Goal: Task Accomplishment & Management: Manage account settings

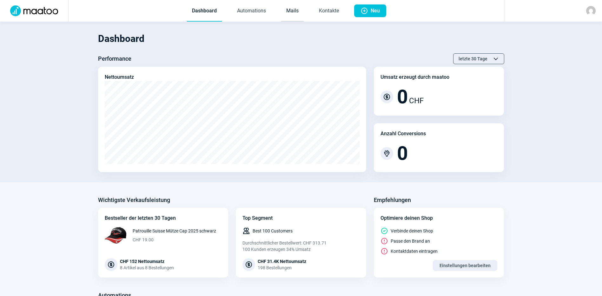
click at [288, 12] on link "Mails" at bounding box center [292, 11] width 23 height 21
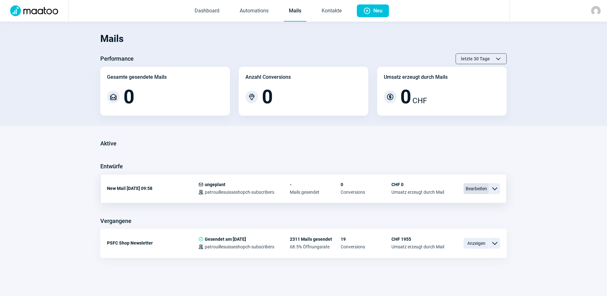
click at [472, 186] on span "Bearbeiten" at bounding box center [475, 188] width 25 height 11
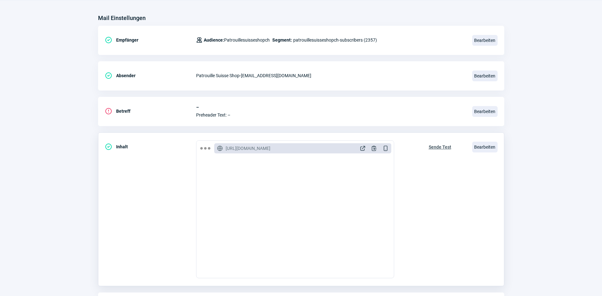
scroll to position [32, 0]
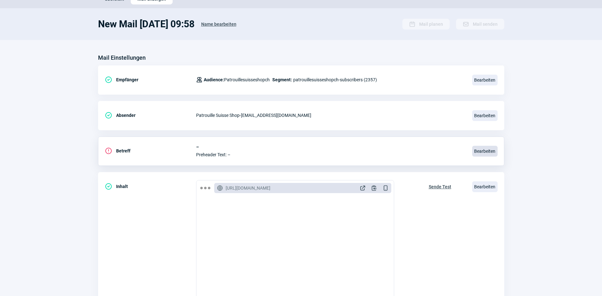
click at [479, 150] on span "Bearbeiten" at bounding box center [484, 151] width 25 height 11
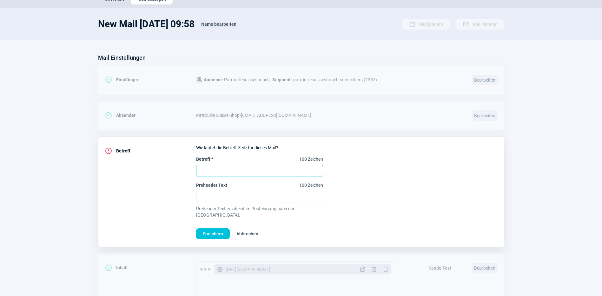
click at [252, 170] on input "Betreff * 100 Zeichen" at bounding box center [259, 171] width 127 height 12
click at [221, 195] on input "Preheader Text 100 Zeichen" at bounding box center [259, 197] width 127 height 12
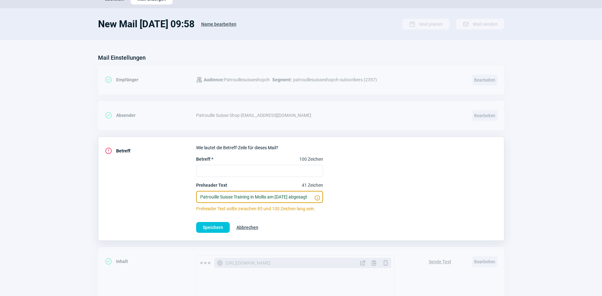
scroll to position [0, 0]
drag, startPoint x: 312, startPoint y: 197, endPoint x: 175, endPoint y: 197, distance: 136.4
click at [175, 197] on div "ExclamationCircle icon Betreff Wie lautet die Betreff-Zeile für dieses Mail? Be…" at bounding box center [301, 188] width 406 height 104
type input "Patrouille Suisse Training in Mollis am [DATE] abgesagt"
click at [228, 172] on input "Betreff * 100 Zeichen" at bounding box center [259, 171] width 127 height 12
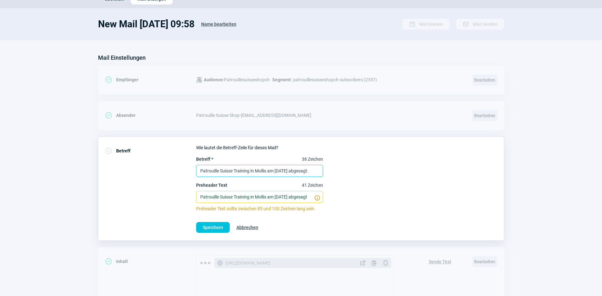
scroll to position [0, 0]
type input "Patrouille Suisse Training in Mollis am [DATE] abgesagt."
drag, startPoint x: 196, startPoint y: 198, endPoint x: 340, endPoint y: 215, distance: 144.8
click at [340, 215] on div "Wie lautet die Betreff-Zeile für dieses Mail? Betreff * 39 Zeichen Patrouille S…" at bounding box center [346, 188] width 301 height 88
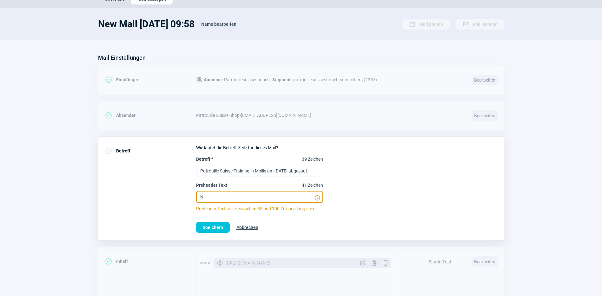
scroll to position [0, 0]
type input "Neue findet es am in Payerne statt"
click at [215, 230] on span "Speichern" at bounding box center [213, 227] width 20 height 10
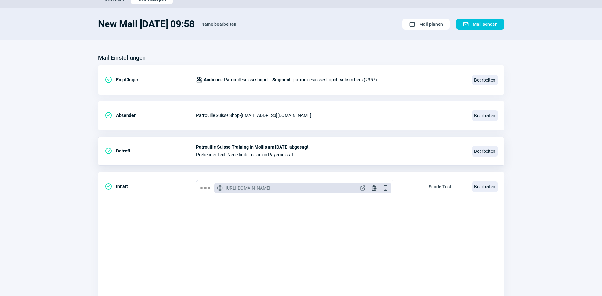
scroll to position [84, 0]
click at [486, 184] on span "Bearbeiten" at bounding box center [484, 186] width 25 height 11
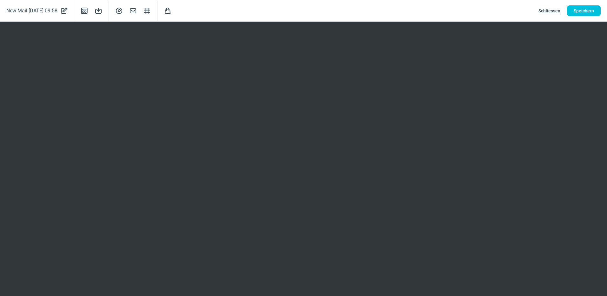
click at [68, 11] on span "PencilAlt icon" at bounding box center [64, 10] width 8 height 9
drag, startPoint x: 78, startPoint y: 12, endPoint x: 2, endPoint y: 15, distance: 76.2
click at [2, 15] on div "New Mail [DATE] 09:58 CheckCircle icon XCircle icon" at bounding box center [69, 10] width 139 height 25
type input "PSFC August Mailing"
click at [578, 10] on span "Speichern" at bounding box center [583, 11] width 20 height 10
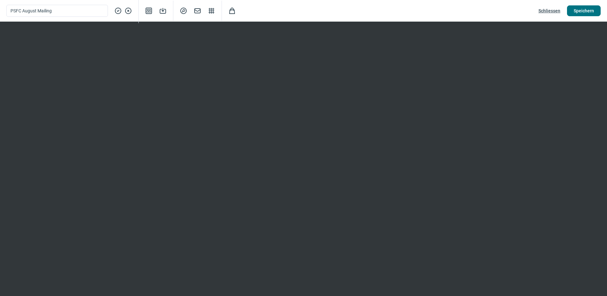
click at [587, 12] on span "Speichern" at bounding box center [583, 11] width 20 height 10
click at [584, 10] on span "Speichern" at bounding box center [583, 11] width 20 height 10
click at [581, 12] on span "Speichern" at bounding box center [583, 11] width 20 height 10
click at [182, 10] on span "SearchCircle icon" at bounding box center [184, 11] width 8 height 8
click at [584, 12] on span "Speichern" at bounding box center [583, 11] width 20 height 10
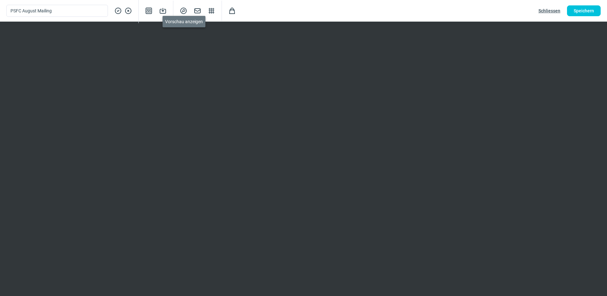
click at [183, 12] on span "SearchCircle icon" at bounding box center [184, 11] width 8 height 8
click at [587, 9] on span "Speichern" at bounding box center [583, 11] width 20 height 10
click at [585, 10] on span "Speichern" at bounding box center [583, 11] width 20 height 10
click at [587, 7] on span "Speichern" at bounding box center [583, 11] width 20 height 10
click at [183, 10] on span "SearchCircle icon" at bounding box center [184, 11] width 8 height 8
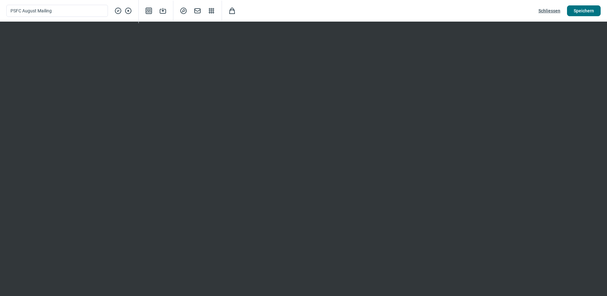
click at [583, 7] on span "Speichern" at bounding box center [583, 11] width 20 height 10
click at [185, 13] on span "SearchCircle icon" at bounding box center [184, 11] width 8 height 8
click at [584, 12] on span "Speichern" at bounding box center [583, 11] width 20 height 10
click at [183, 12] on span "SearchCircle icon" at bounding box center [184, 11] width 8 height 8
click at [584, 11] on span "Speichern" at bounding box center [583, 11] width 20 height 10
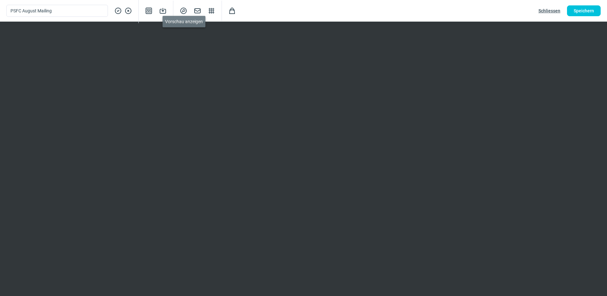
click at [183, 13] on span "SearchCircle icon" at bounding box center [184, 11] width 8 height 8
click at [551, 13] on span "Schliessen" at bounding box center [549, 11] width 22 height 10
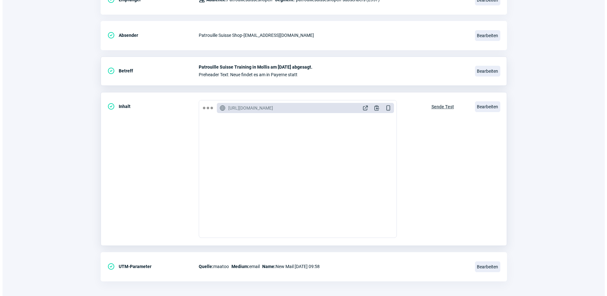
scroll to position [116, 0]
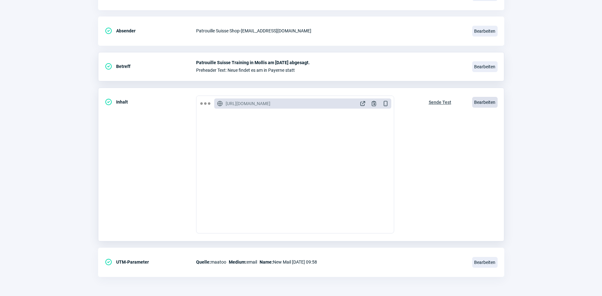
click at [487, 101] on span "Bearbeiten" at bounding box center [484, 102] width 25 height 11
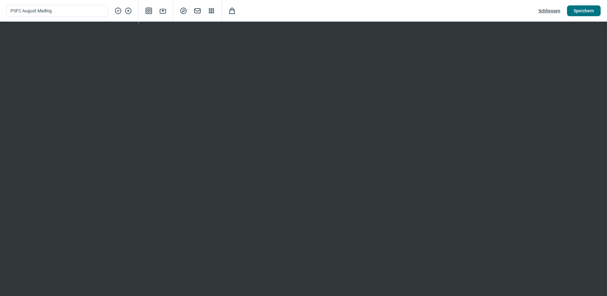
click at [586, 10] on span "Speichern" at bounding box center [583, 11] width 20 height 10
click at [198, 11] on span "Mail icon" at bounding box center [198, 11] width 8 height 8
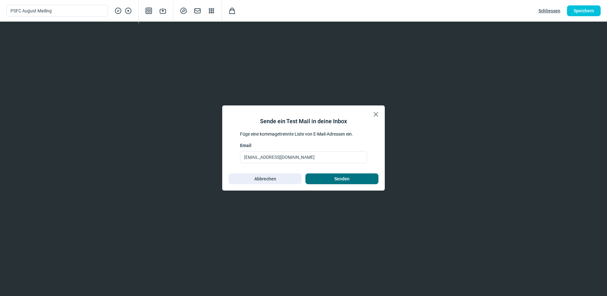
click at [325, 179] on span "Senden" at bounding box center [342, 179] width 60 height 10
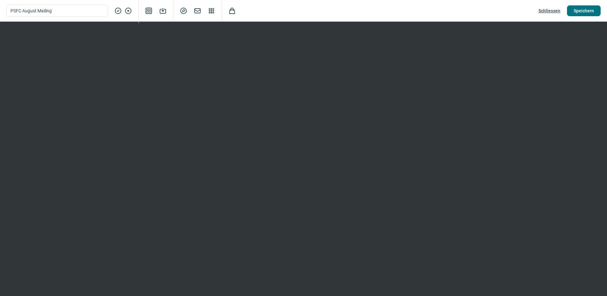
click at [592, 14] on span "Speichern" at bounding box center [583, 11] width 20 height 10
click at [183, 10] on span "SearchCircle icon" at bounding box center [184, 11] width 8 height 8
click at [581, 10] on span "Speichern" at bounding box center [583, 11] width 20 height 10
click at [198, 12] on span "Mail icon" at bounding box center [198, 11] width 8 height 8
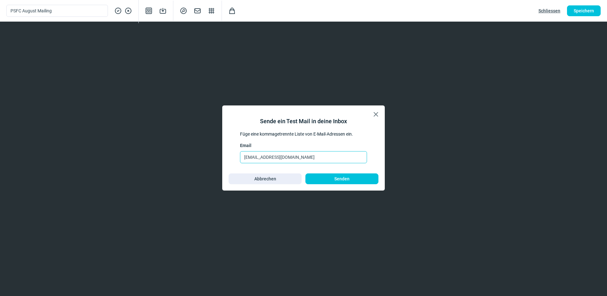
drag, startPoint x: 285, startPoint y: 156, endPoint x: 166, endPoint y: 154, distance: 118.4
click at [166, 154] on div "X icon Sende ein Test Mail in deine Inbox Füge eine kommagetrennte Liste von E-…" at bounding box center [303, 148] width 607 height 296
type input "[EMAIL_ADDRESS][DOMAIN_NAME]"
click at [353, 175] on span "Senden" at bounding box center [342, 179] width 60 height 10
